Goal: Task Accomplishment & Management: Use online tool/utility

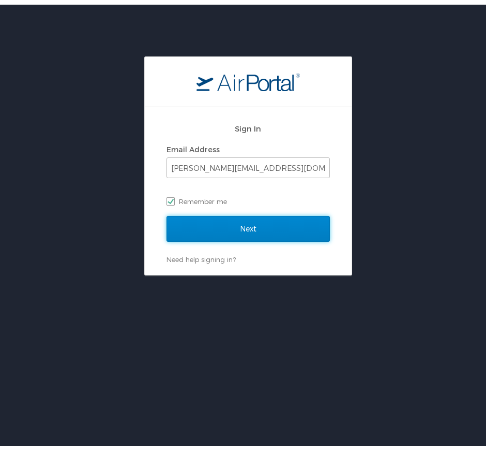
click at [276, 227] on input "Next" at bounding box center [249, 224] width 164 height 26
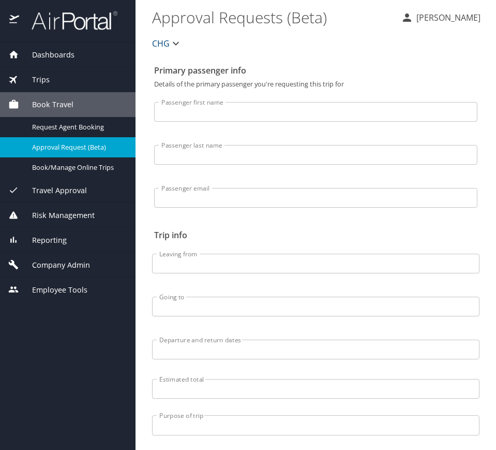
click at [65, 70] on div "Trips" at bounding box center [68, 79] width 136 height 25
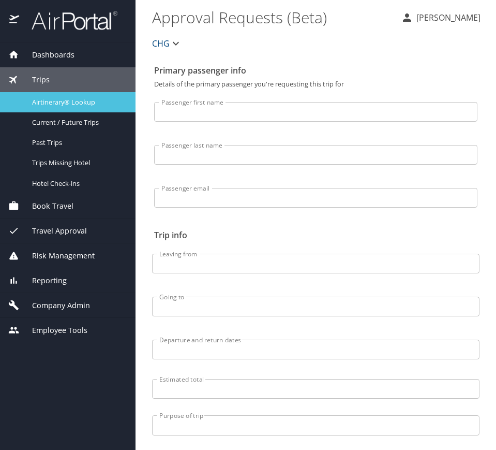
click at [83, 102] on span "Airtinerary® Lookup" at bounding box center [77, 102] width 91 height 10
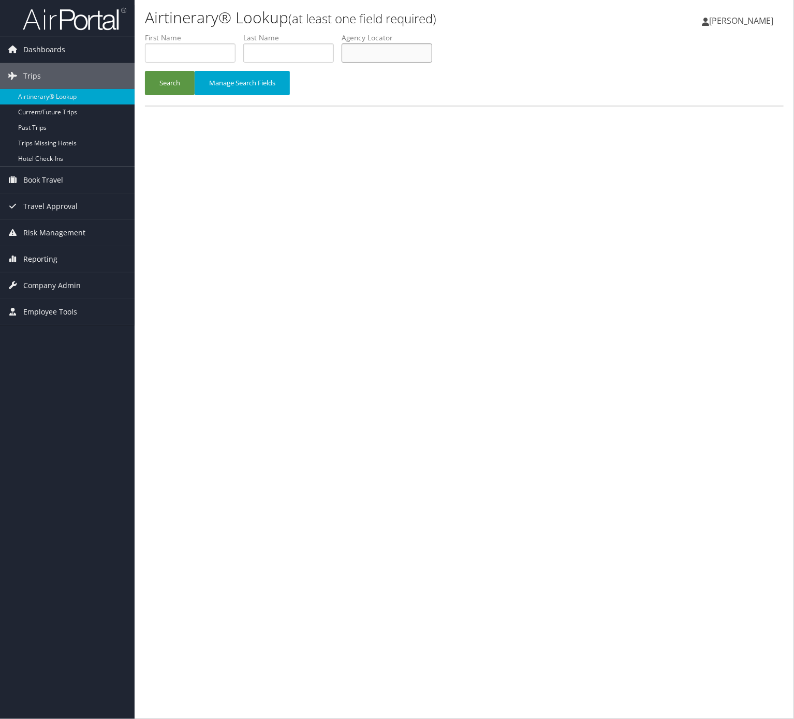
click at [432, 49] on input "text" at bounding box center [387, 52] width 91 height 19
paste input "UOTFRX"
type input "UOTFRX"
click at [179, 91] on button "Search" at bounding box center [170, 83] width 50 height 24
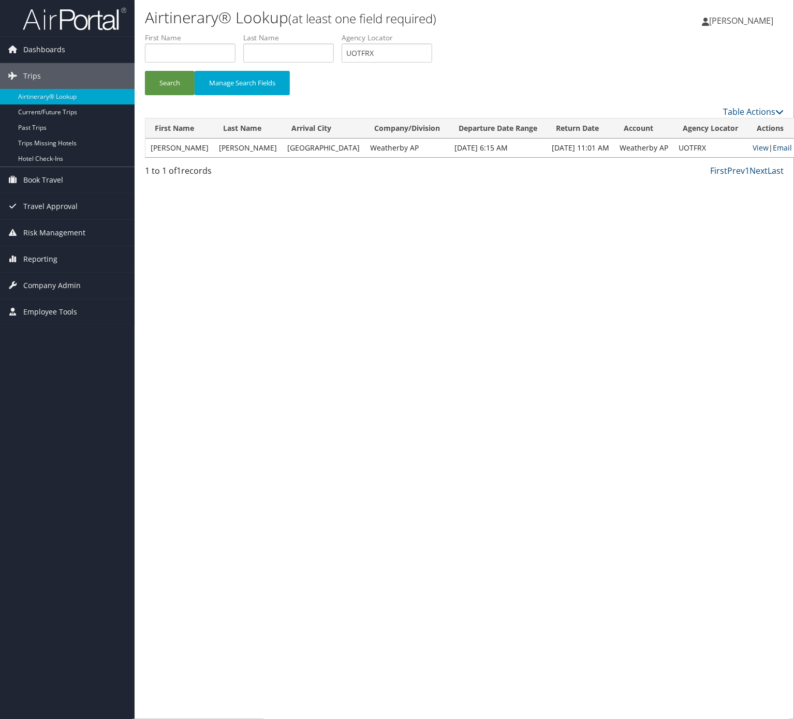
click at [773, 150] on link "Email" at bounding box center [782, 148] width 19 height 10
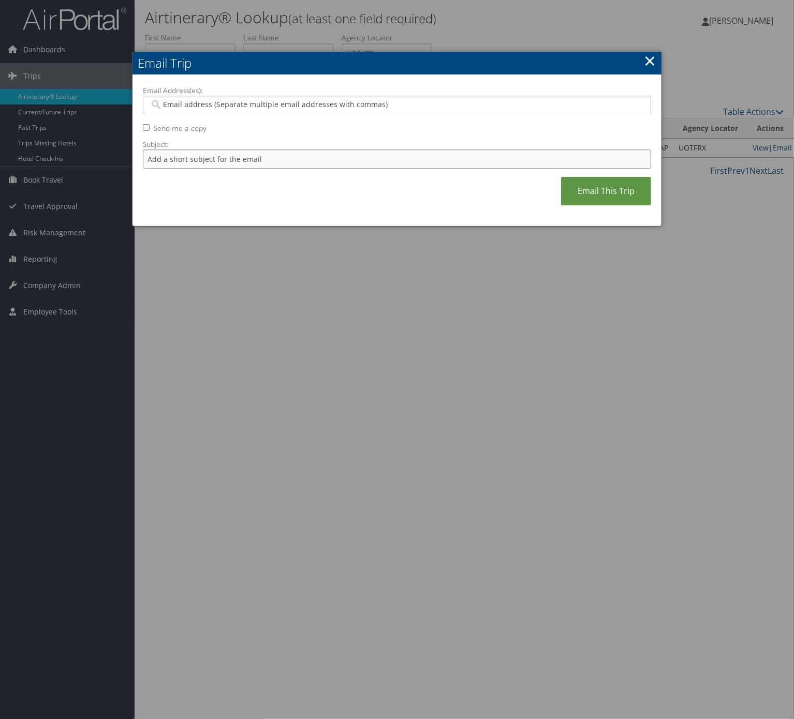
click at [247, 162] on input "Subject:" at bounding box center [397, 159] width 508 height 19
click at [290, 158] on input "Itinerary Change. Please see notes in TR-733167" at bounding box center [397, 159] width 508 height 19
paste input "46984"
type input "Itinerary Change. Please see notes in TR-746984"
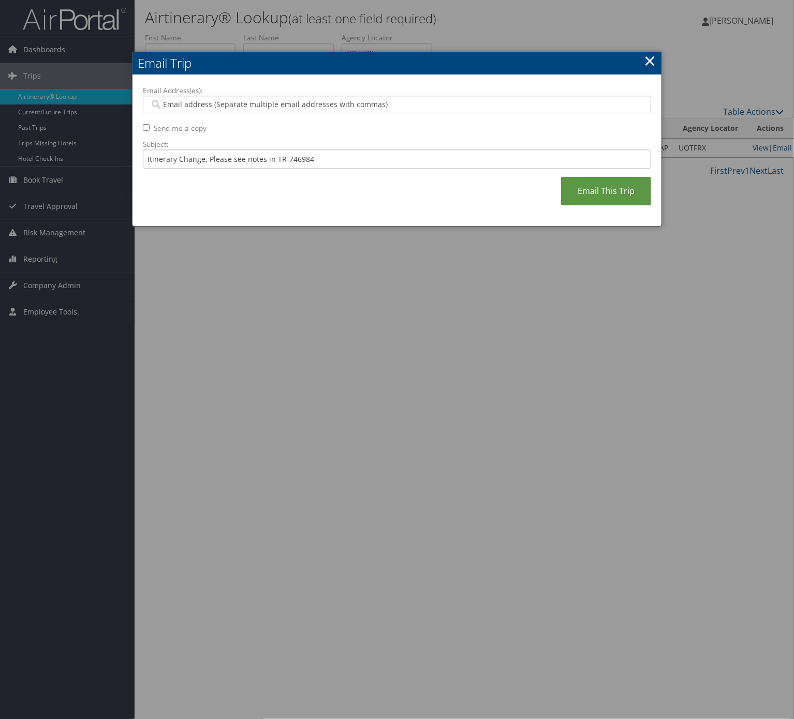
click at [279, 107] on input "Email Address(es):" at bounding box center [396, 104] width 493 height 10
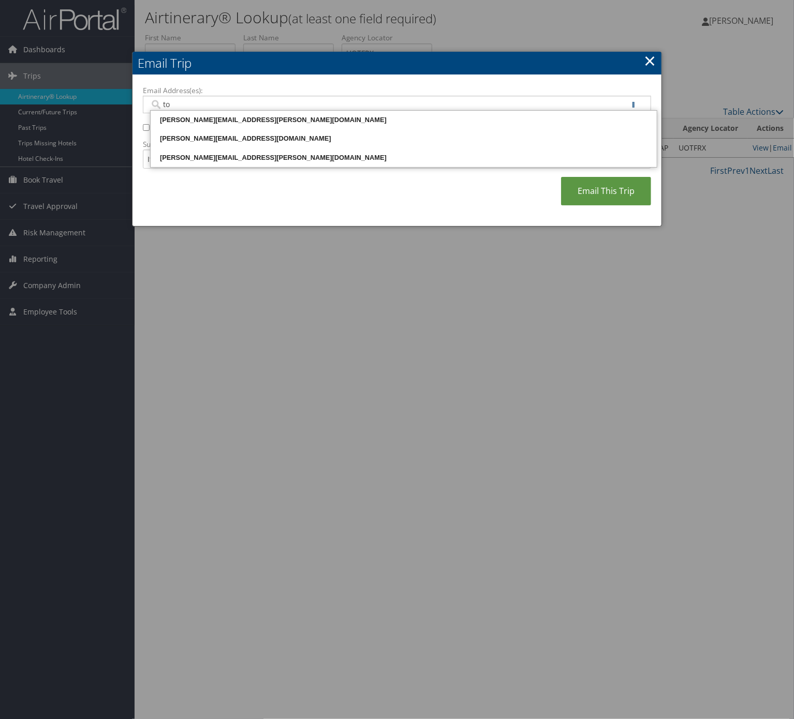
type input "[PERSON_NAME]"
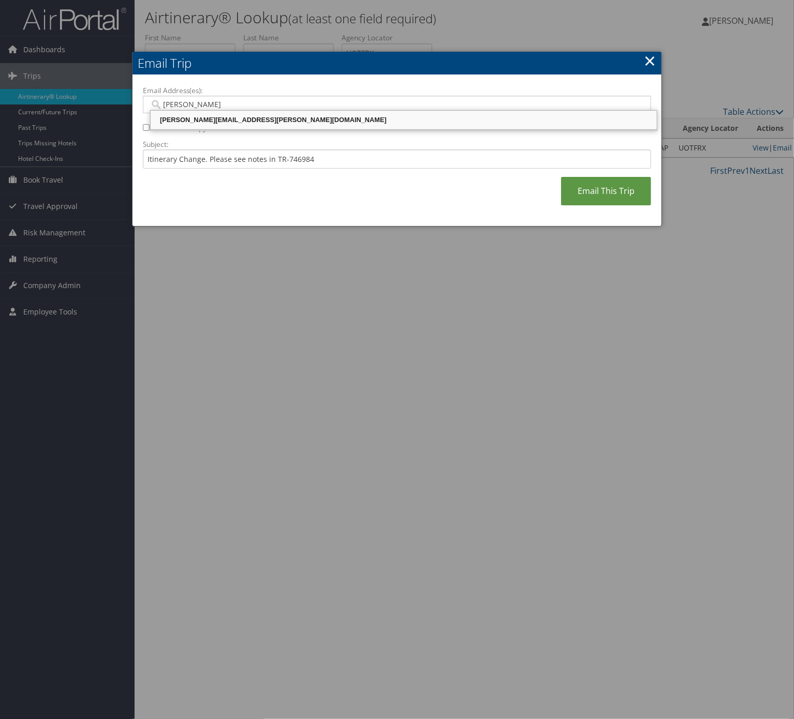
click at [279, 122] on div "[PERSON_NAME][EMAIL_ADDRESS][PERSON_NAME][DOMAIN_NAME]" at bounding box center [403, 120] width 503 height 10
type input "[PERSON_NAME][EMAIL_ADDRESS][PERSON_NAME][DOMAIN_NAME]"
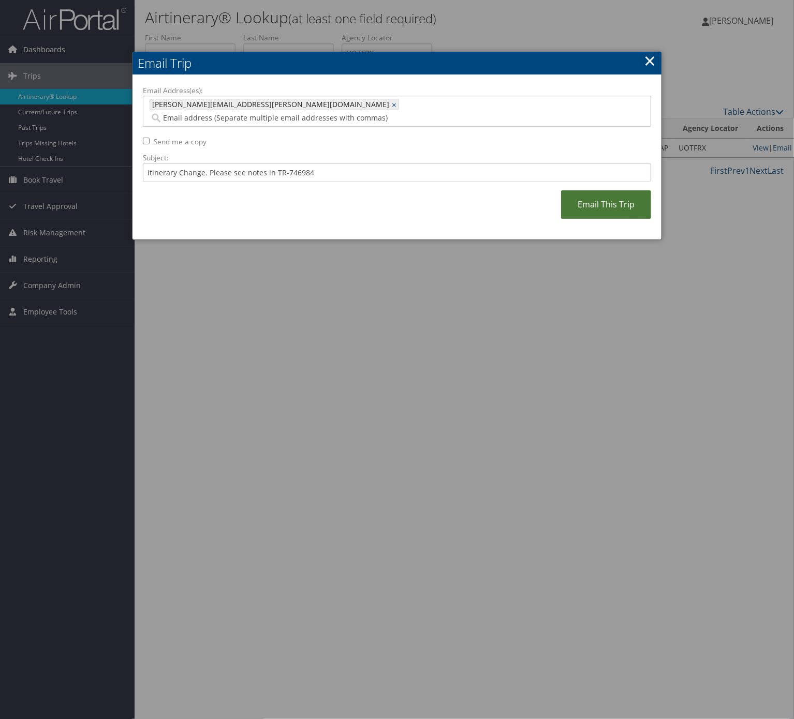
click at [621, 195] on link "Email This Trip" at bounding box center [606, 204] width 90 height 28
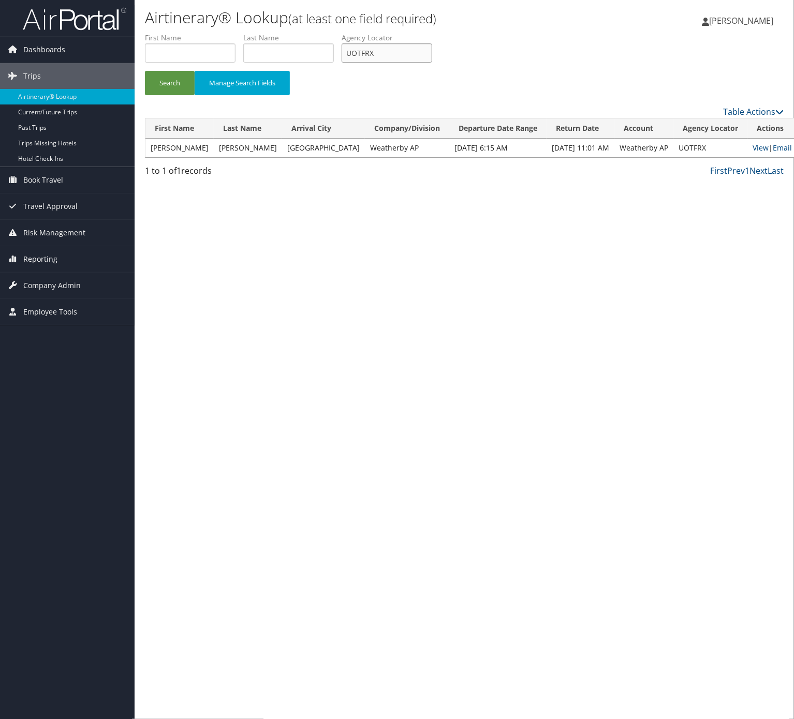
click at [405, 60] on input "UOTFRX" at bounding box center [387, 52] width 91 height 19
paste input "AYUREL"
type input "AYUREL"
click at [145, 71] on button "Search" at bounding box center [170, 83] width 50 height 24
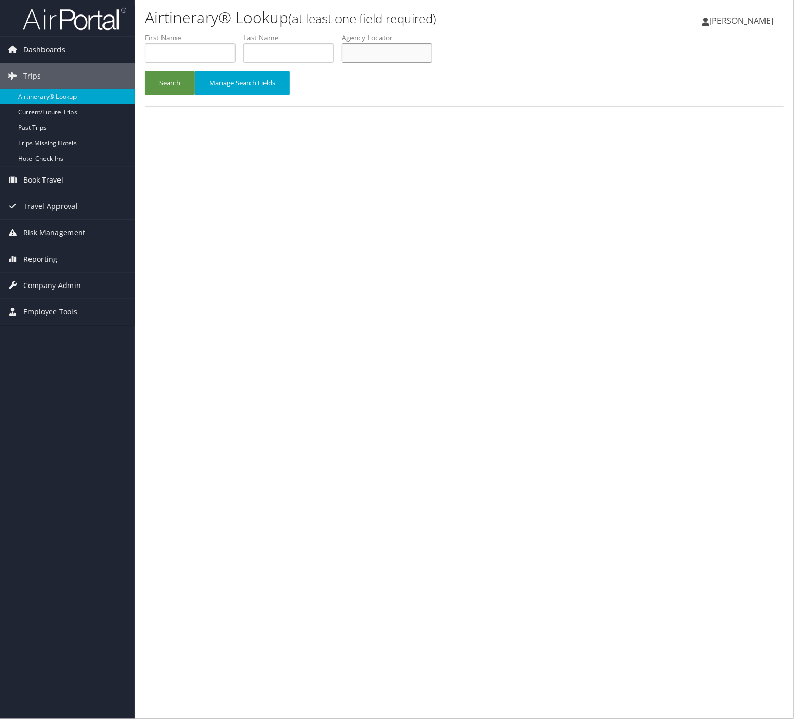
click at [411, 54] on input "text" at bounding box center [387, 52] width 91 height 19
paste input "ANDRFG"
type input "ANDRFG"
click at [164, 86] on button "Search" at bounding box center [170, 83] width 50 height 24
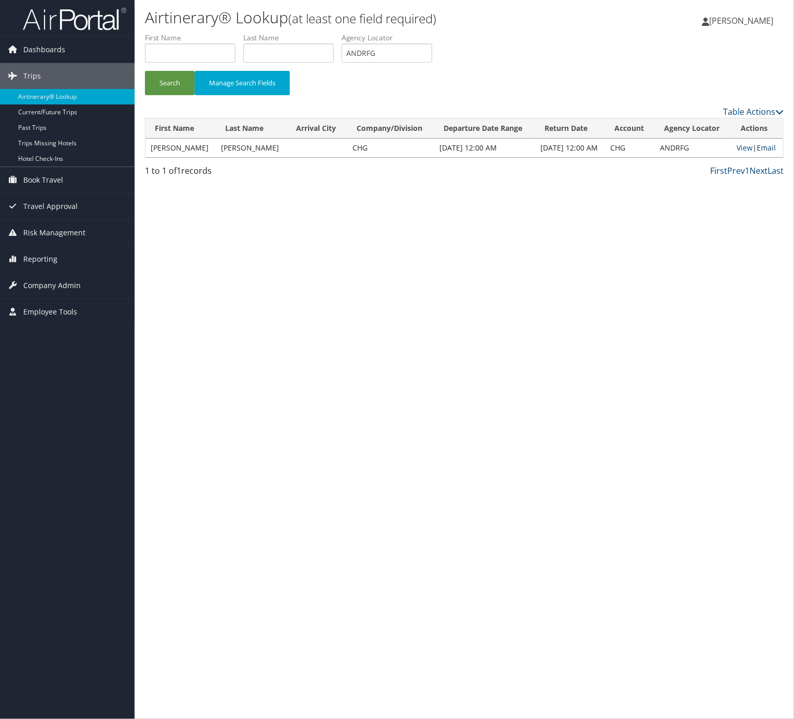
click at [772, 144] on link "Email" at bounding box center [766, 148] width 19 height 10
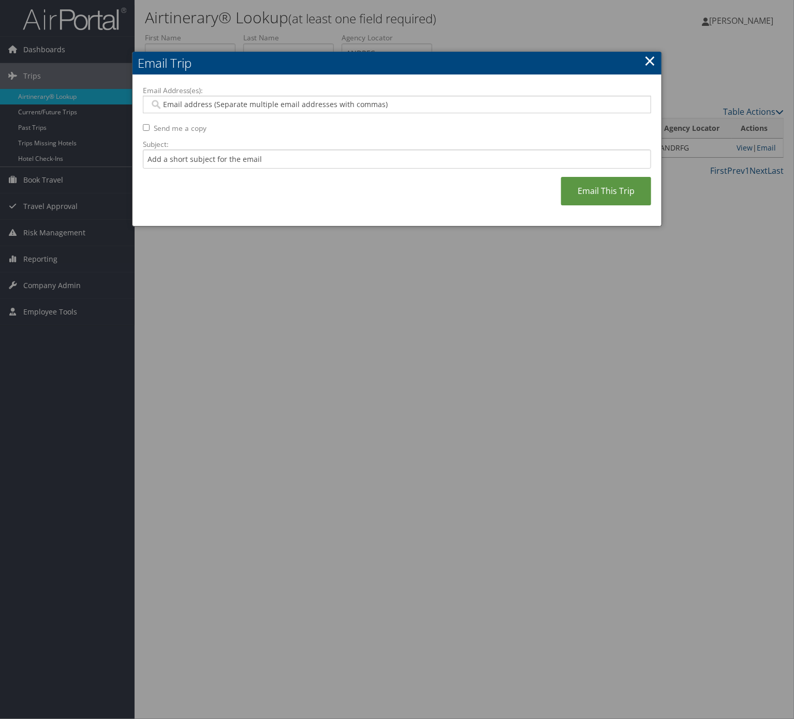
click at [250, 105] on input "Email Address(es):" at bounding box center [396, 104] width 493 height 10
type input "dina"
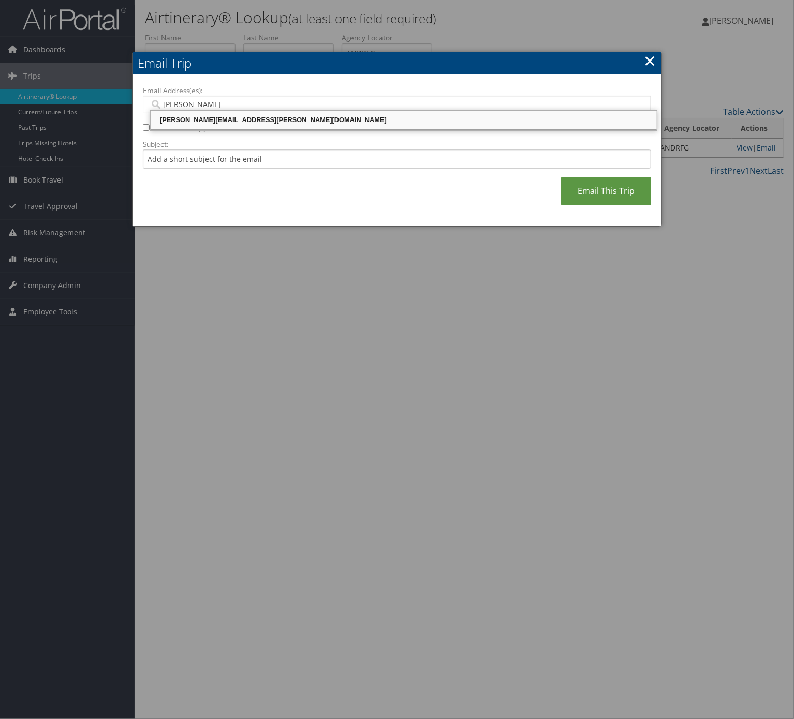
click at [233, 125] on div "dina.martinez@comphealth.com" at bounding box center [403, 120] width 503 height 10
type input "dina.martinez@comphealth.com"
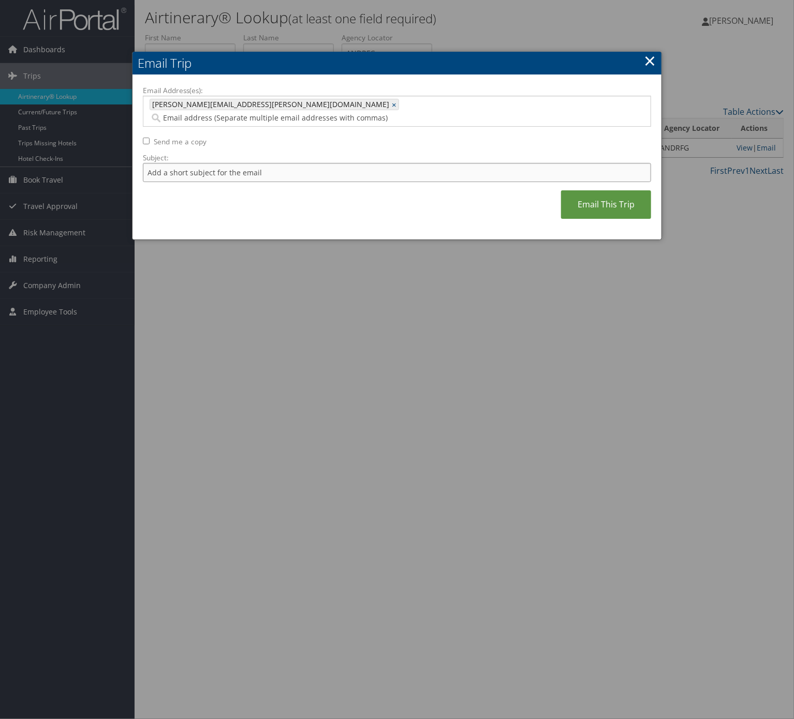
click at [230, 169] on input "Subject:" at bounding box center [397, 172] width 508 height 19
click at [281, 163] on input "Itinerary Change. Please see notes in TR-748126" at bounding box center [397, 172] width 508 height 19
drag, startPoint x: 275, startPoint y: 161, endPoint x: 432, endPoint y: 136, distance: 159.3
click at [389, 147] on div "Email Address(es): dina.martinez@comphealth.com dina.martinez@comphealth.com × …" at bounding box center [397, 157] width 508 height 144
type input "Itinerary Change. Please see notes in task sent."
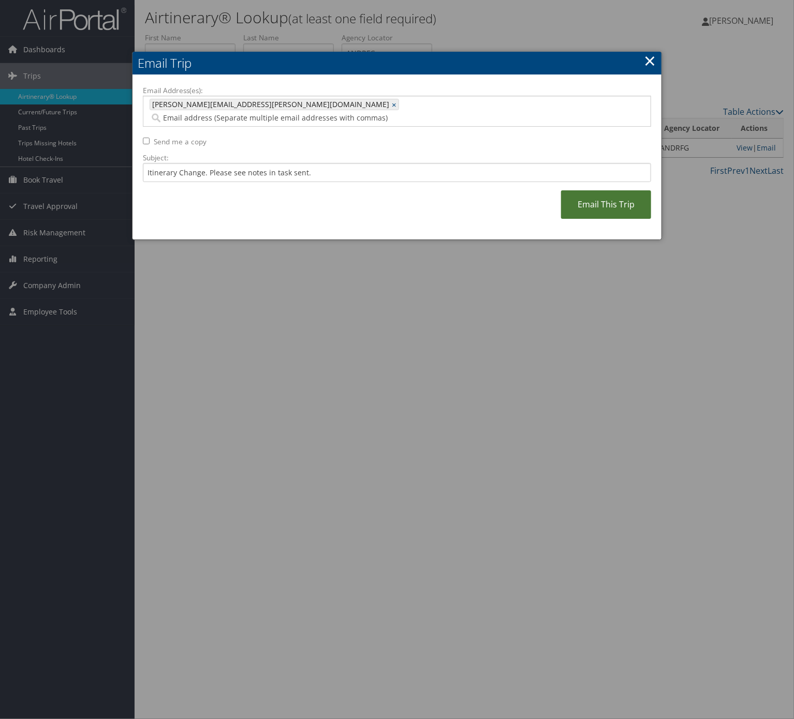
click at [645, 190] on link "Email This Trip" at bounding box center [606, 204] width 90 height 28
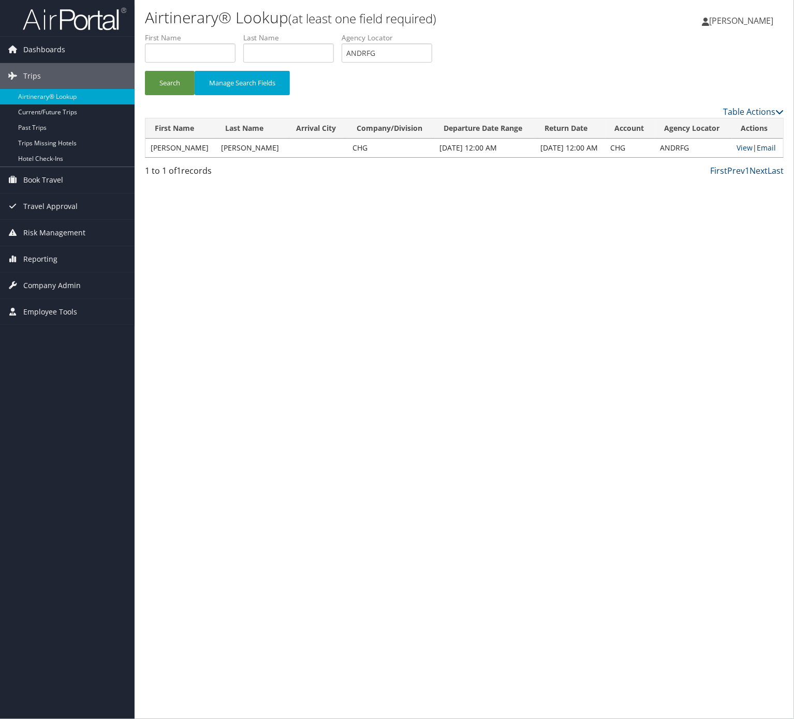
click at [767, 149] on link "Email" at bounding box center [766, 148] width 19 height 10
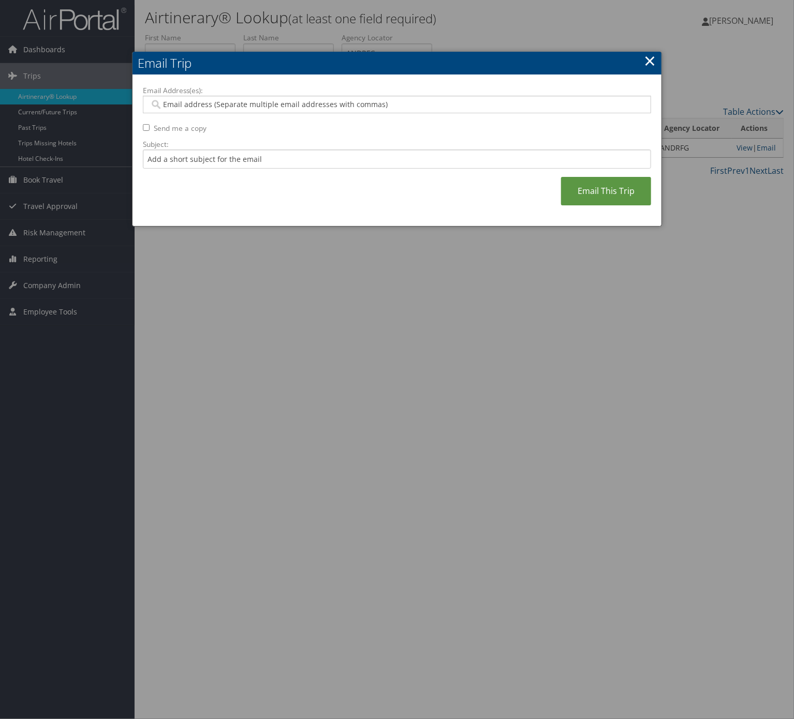
click at [650, 56] on link "×" at bounding box center [650, 60] width 12 height 21
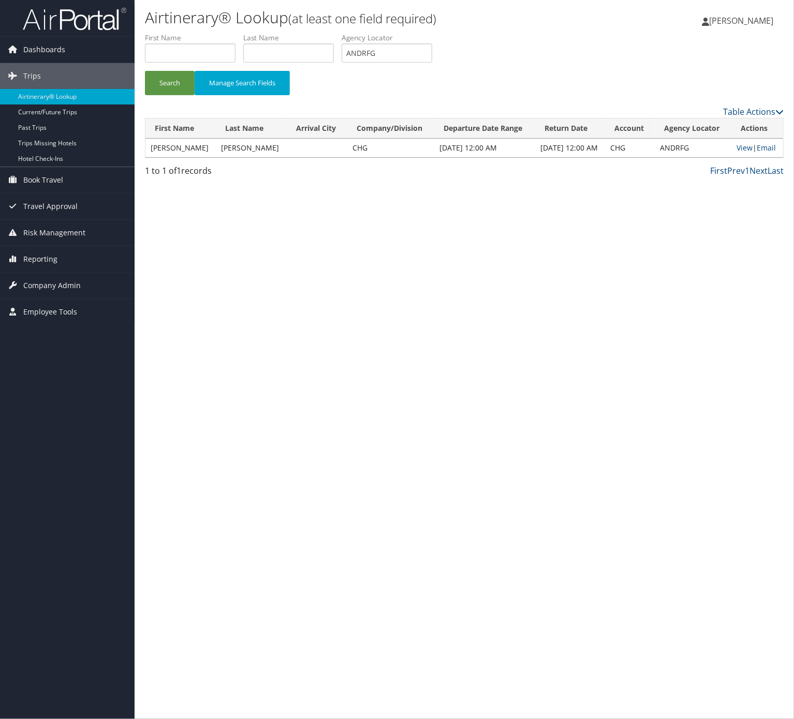
click at [385, 42] on label "Agency Locator" at bounding box center [391, 38] width 98 height 10
click at [387, 42] on label "Agency Locator" at bounding box center [391, 38] width 98 height 10
click at [389, 49] on input "ANDRFG" at bounding box center [387, 52] width 91 height 19
paste input "SONHRB"
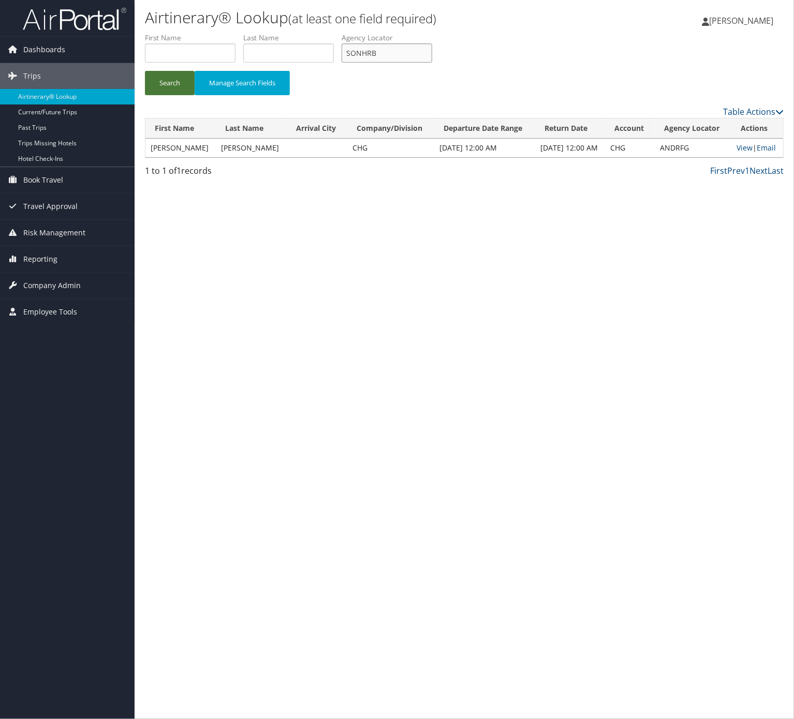
type input "SONHRB"
click at [176, 88] on button "Search" at bounding box center [170, 83] width 50 height 24
click at [769, 144] on link "Email" at bounding box center [775, 148] width 19 height 10
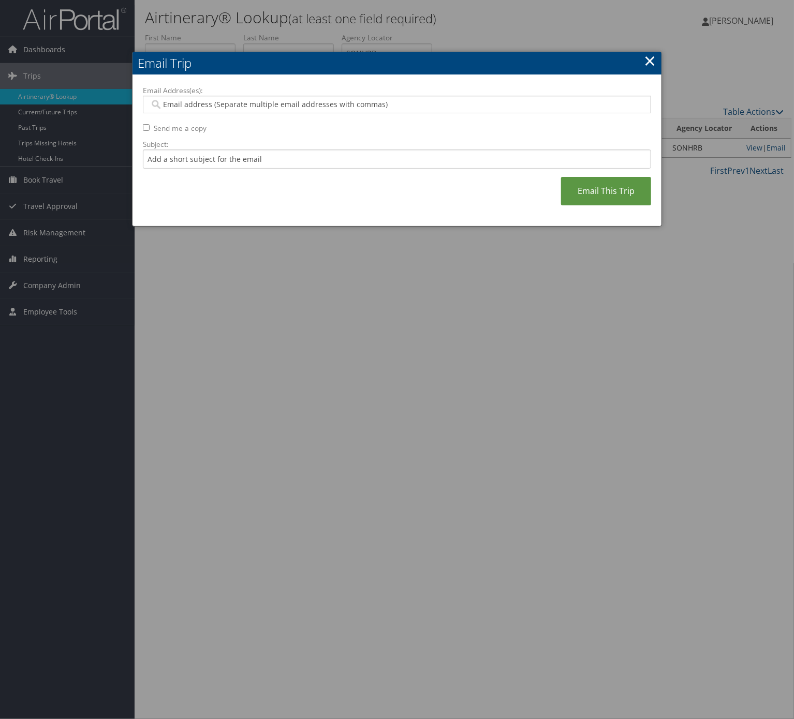
click at [323, 146] on label "Subject:" at bounding box center [397, 144] width 508 height 10
click at [323, 150] on input "Subject:" at bounding box center [397, 159] width 508 height 19
click at [325, 154] on input "Subject:" at bounding box center [397, 159] width 508 height 19
click at [308, 161] on input "Itinerary Change. Please see notes in TR-733167" at bounding box center [397, 159] width 508 height 19
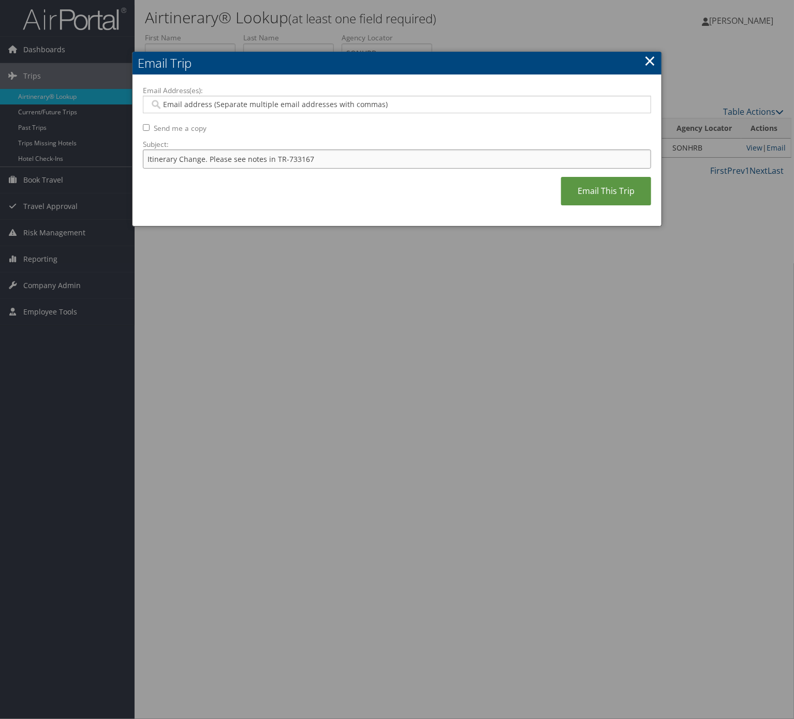
paste input "49555"
type input "Itinerary Change. Please see notes in TR-749555"
click at [312, 118] on div "Email Address(es): Send me a copy Subject: Itinerary Change. Please see notes i…" at bounding box center [397, 150] width 508 height 131
click at [313, 108] on input "Email Address(es):" at bounding box center [396, 104] width 493 height 10
type input "car"
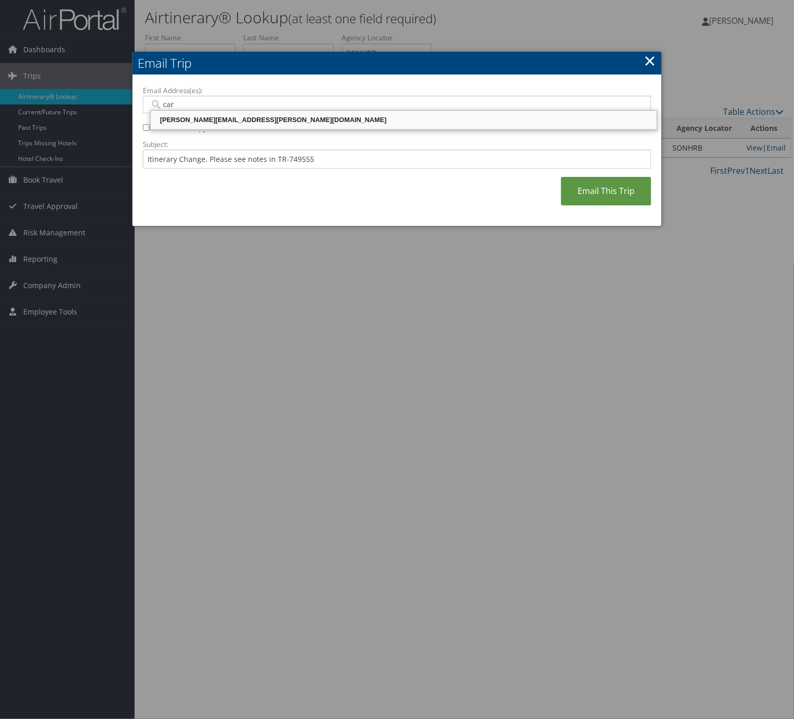
click at [280, 120] on div "carmen.smith@comphealth.com" at bounding box center [403, 120] width 503 height 10
type input "carmen.smith@comphealth.com"
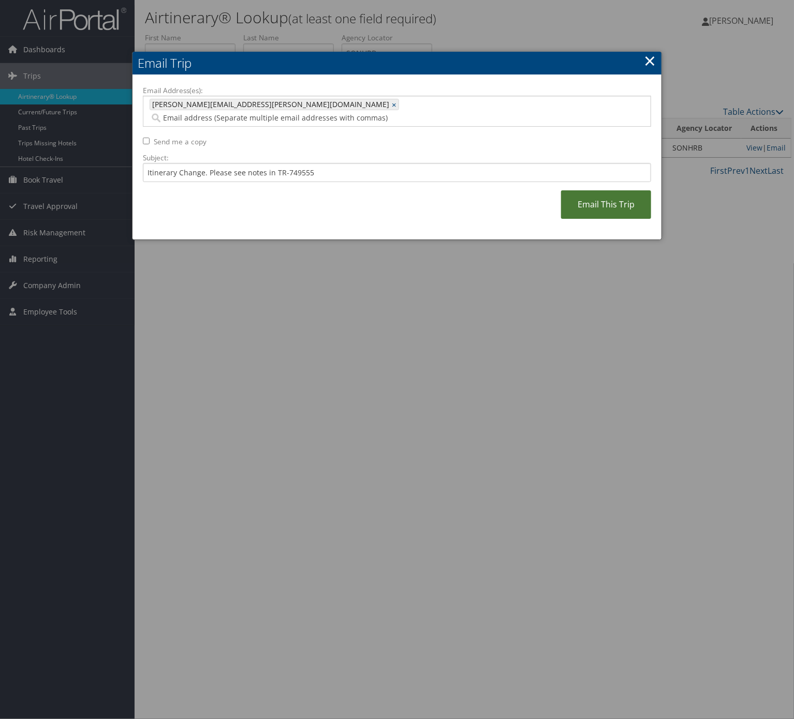
click at [571, 198] on link "Email This Trip" at bounding box center [606, 204] width 90 height 28
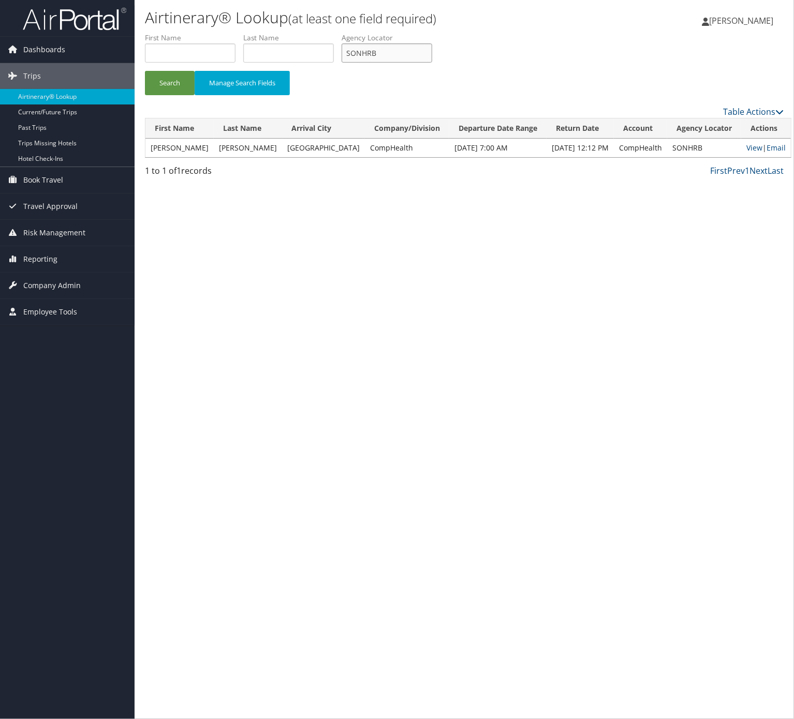
click at [428, 54] on input "SONHRB" at bounding box center [387, 52] width 91 height 19
paste input "VFYTD"
click at [160, 88] on button "Search" at bounding box center [170, 83] width 50 height 24
click at [406, 55] on input "SVFYTD" at bounding box center [387, 52] width 91 height 19
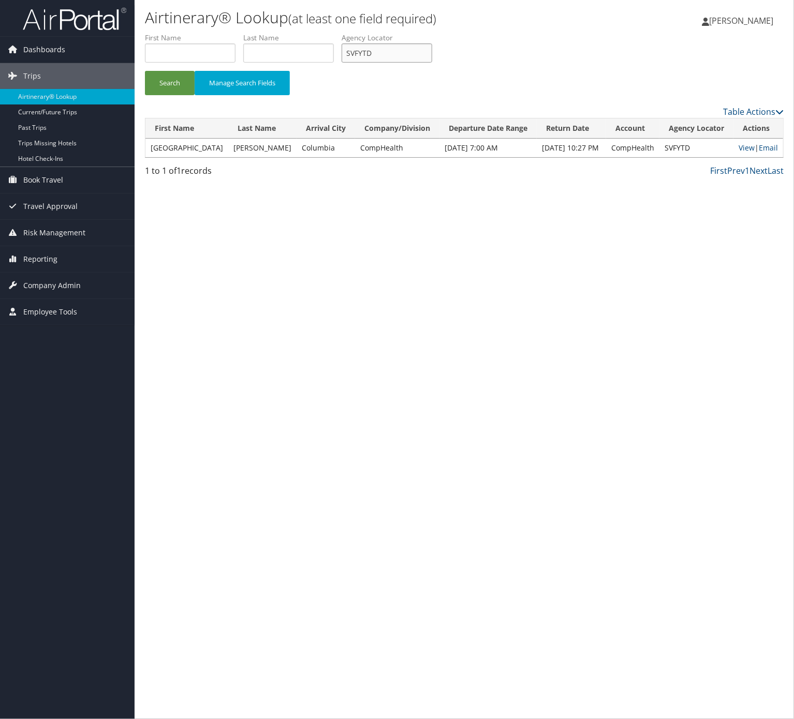
click at [406, 55] on input "SVFYTD" at bounding box center [387, 52] width 91 height 19
paste input "CISBKP"
type input "CISBKP"
click at [145, 71] on button "Search" at bounding box center [170, 83] width 50 height 24
drag, startPoint x: 395, startPoint y: 33, endPoint x: 394, endPoint y: 61, distance: 28.5
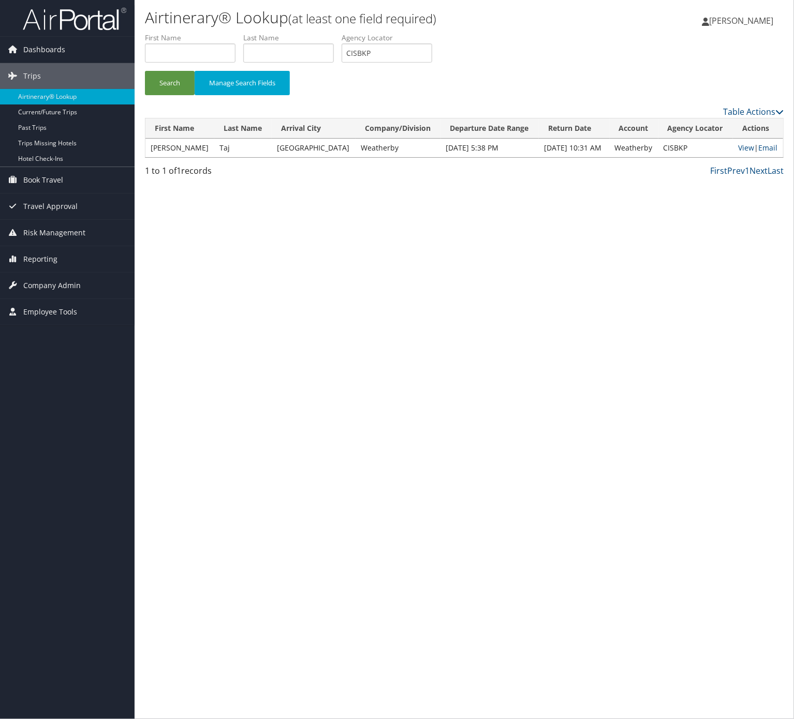
click at [395, 42] on li "Agency Locator CISBKP" at bounding box center [391, 52] width 98 height 38
click at [394, 61] on input "CISBKP" at bounding box center [387, 52] width 91 height 19
click at [394, 55] on input "CISBKP" at bounding box center [387, 52] width 91 height 19
click at [760, 149] on link "Email" at bounding box center [767, 148] width 19 height 10
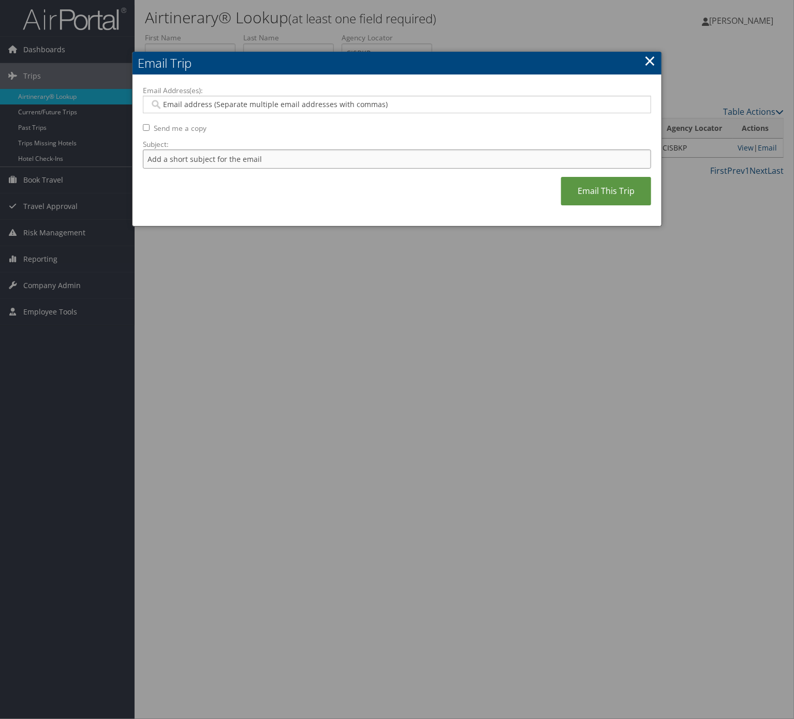
drag, startPoint x: 273, startPoint y: 151, endPoint x: 287, endPoint y: 169, distance: 22.5
click at [274, 152] on input "Subject:" at bounding box center [397, 159] width 508 height 19
drag, startPoint x: 281, startPoint y: 158, endPoint x: 290, endPoint y: 169, distance: 13.7
click at [286, 164] on input "Subject:" at bounding box center [397, 159] width 508 height 19
click at [294, 158] on input "Itinerary Change. Please see notes in TR-748126" at bounding box center [397, 159] width 508 height 19
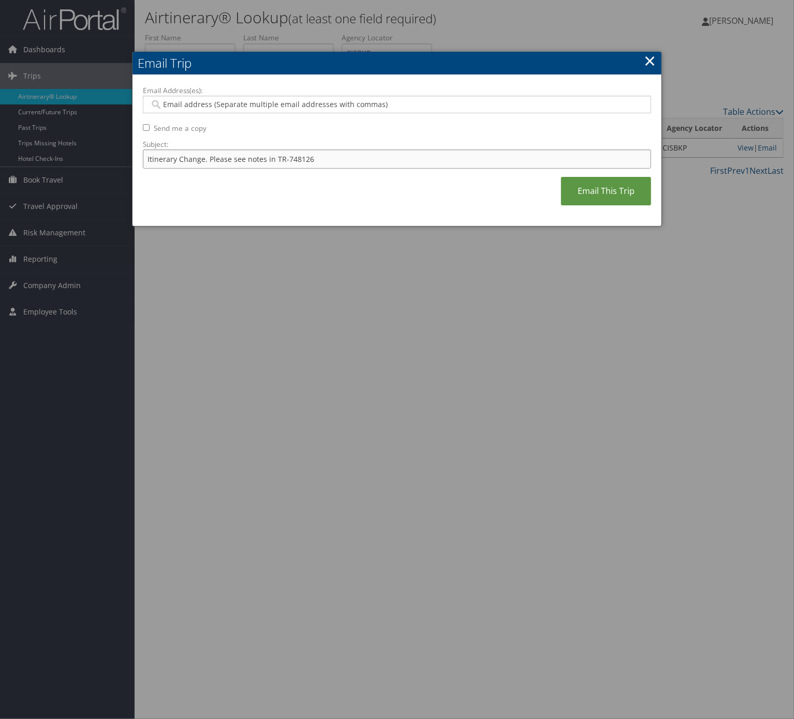
click at [294, 158] on input "Itinerary Change. Please see notes in TR-748126" at bounding box center [397, 159] width 508 height 19
paste input "CISBKP"
type input "Itinerary Change. Please see notes in TR-CISBKP"
click at [289, 101] on input "Email Address(es):" at bounding box center [396, 104] width 493 height 10
paste input "745215"
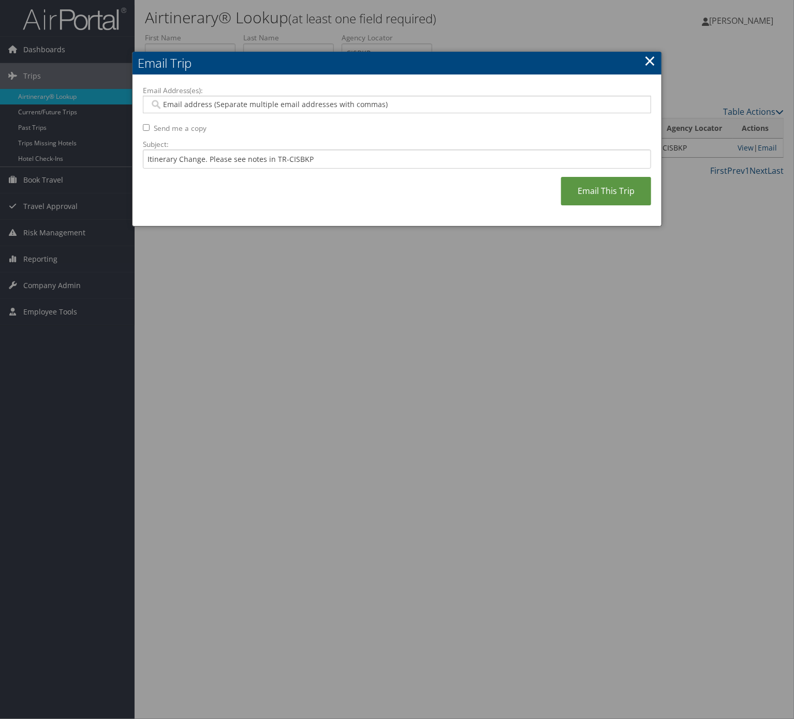
type input "745215"
click at [301, 158] on input "Itinerary Change. Please see notes in TR-CISBKP" at bounding box center [397, 159] width 508 height 19
paste input "745215"
type input "Itinerary Change. Please see notes in TR-745215"
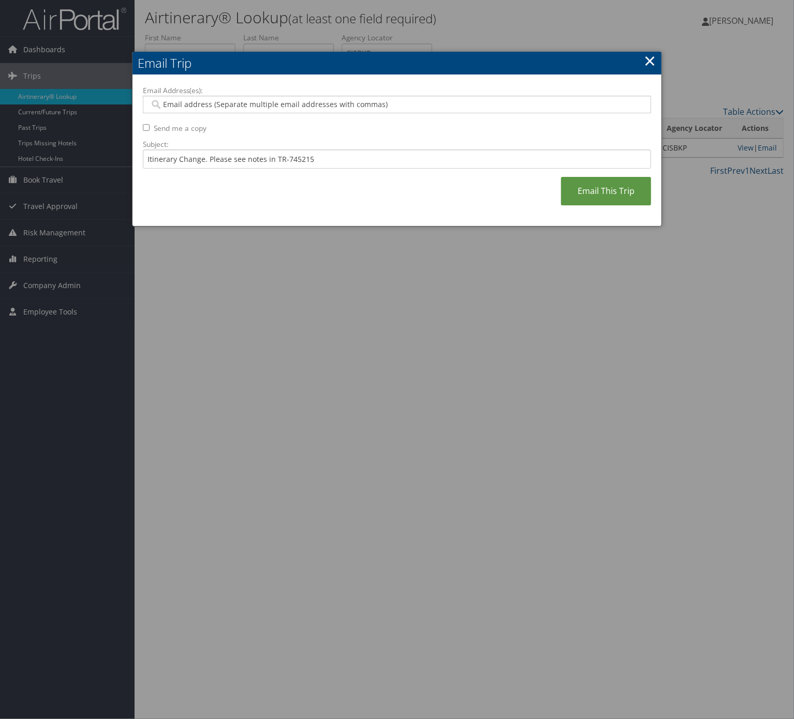
click at [278, 110] on input "Email Address(es):" at bounding box center [396, 104] width 493 height 10
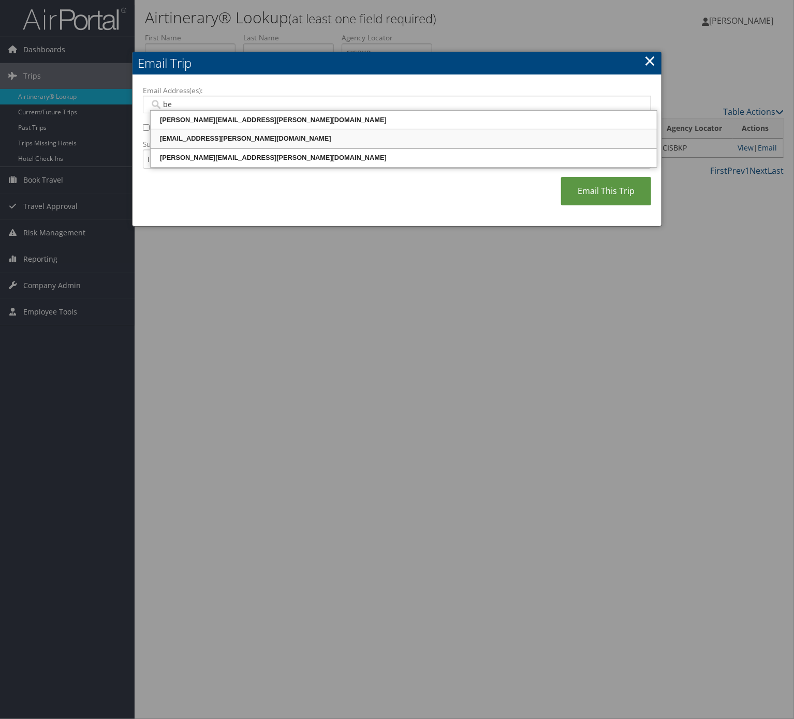
type input "bea"
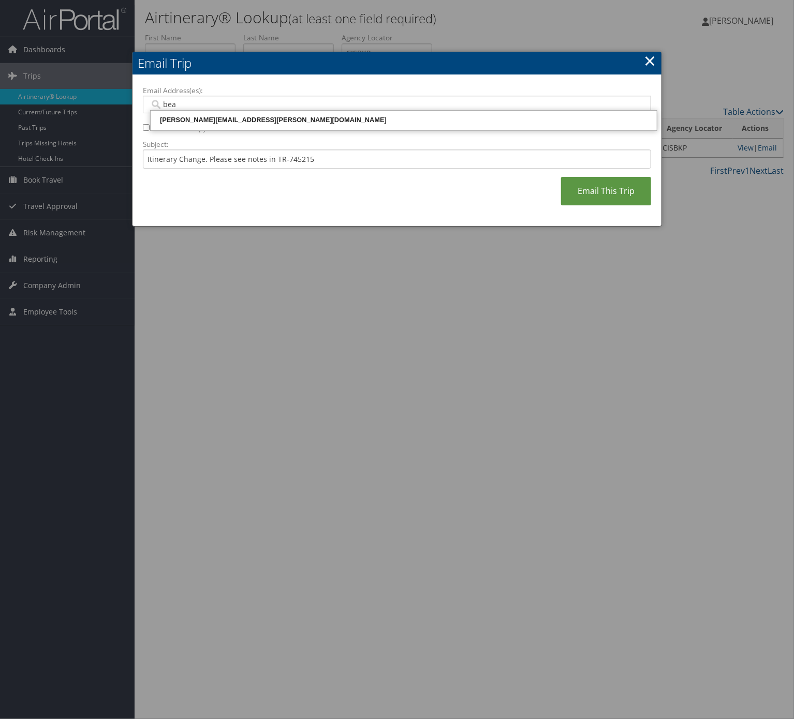
click at [256, 119] on div "beatriz.mendoza-paddyfoote@weatherbyhealthcare.com" at bounding box center [403, 120] width 503 height 10
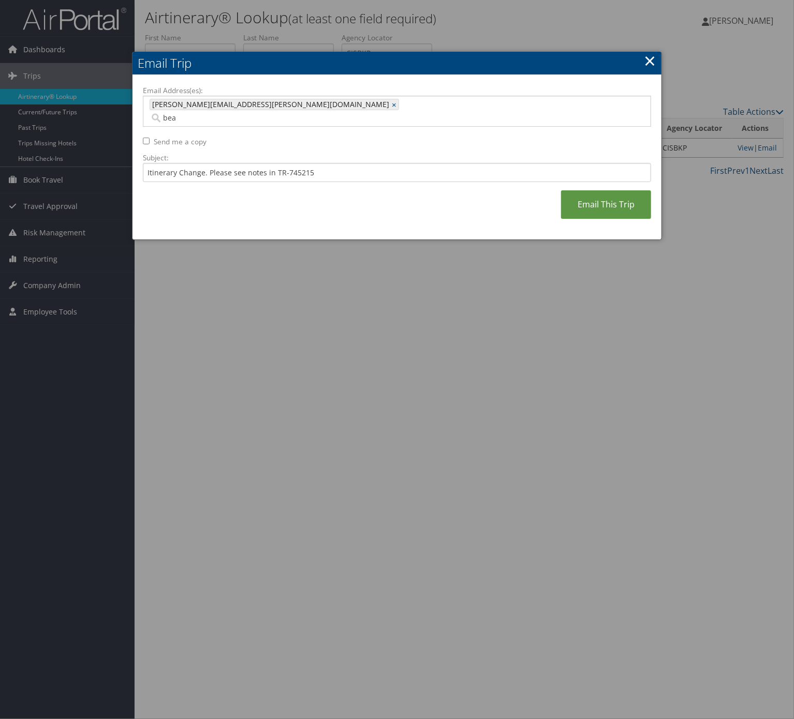
type input "beatriz.mendoza-paddyfoote@weatherbyhealthcare.com"
click at [577, 197] on link "Email This Trip" at bounding box center [606, 204] width 90 height 28
